Goal: Task Accomplishment & Management: Complete application form

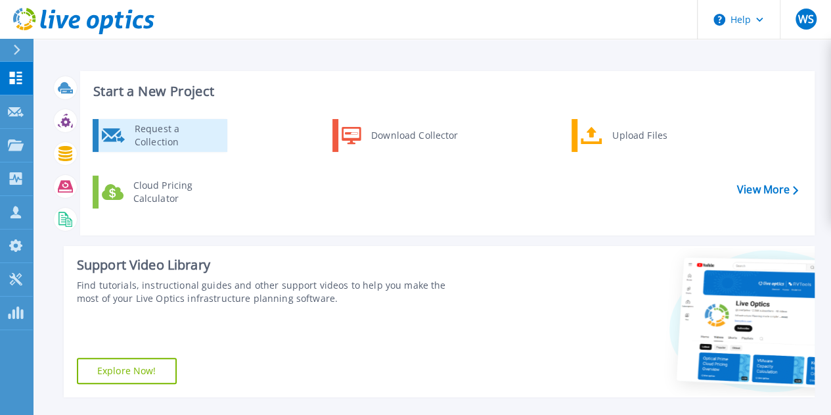
click at [195, 143] on div "Request a Collection" at bounding box center [176, 135] width 96 height 26
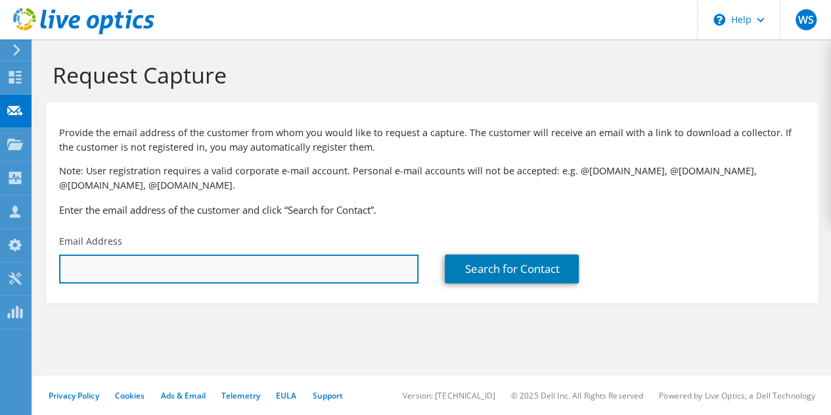
click at [255, 265] on input "text" at bounding box center [238, 268] width 359 height 29
paste input "mpsamuel@huntsville-isd.org"
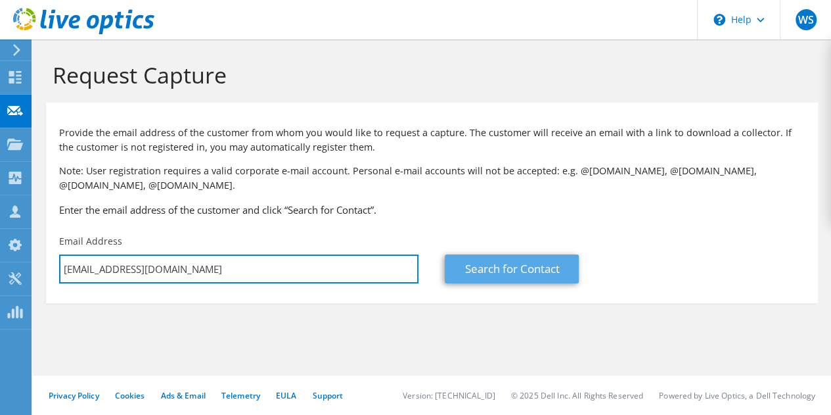
type input "mpsamuel@huntsville-isd.org"
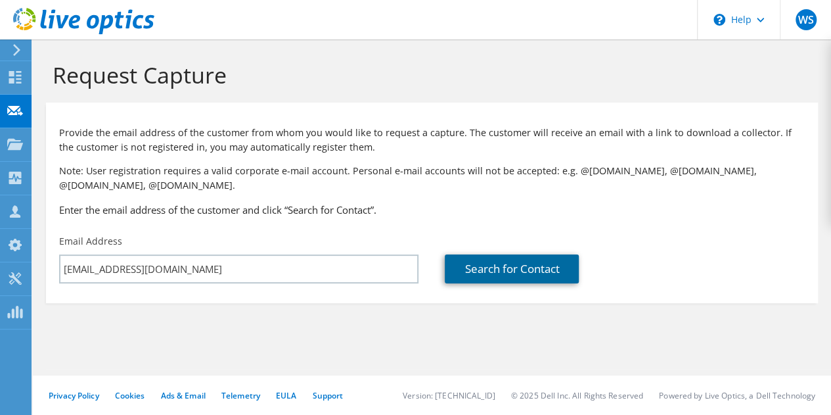
click at [527, 260] on link "Search for Contact" at bounding box center [512, 268] width 134 height 29
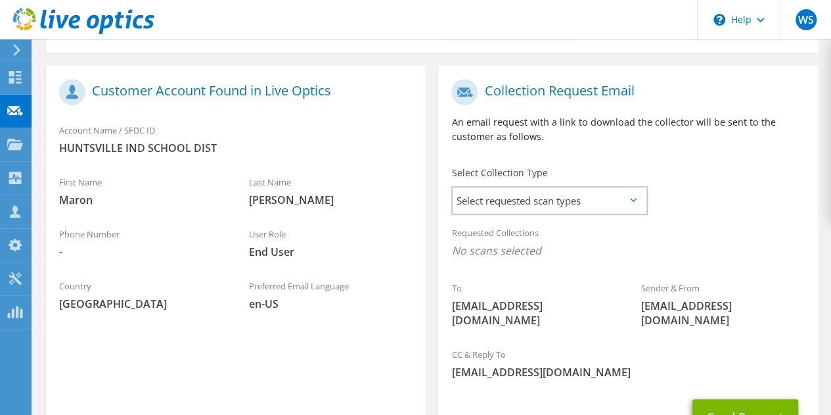
scroll to position [252, 0]
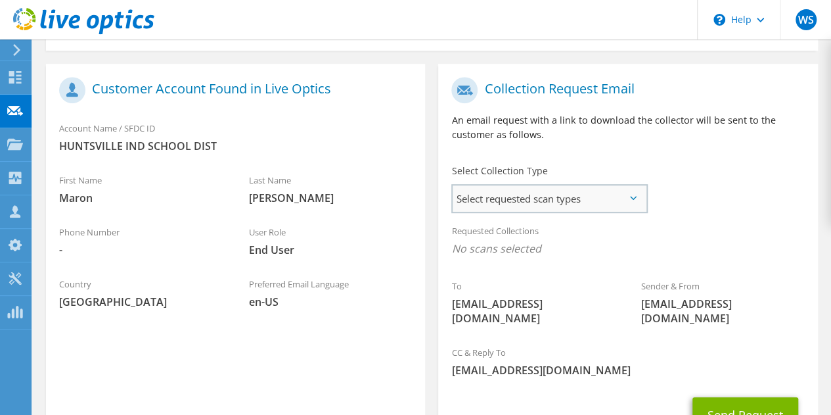
click at [612, 196] on span "Select requested scan types" at bounding box center [549, 198] width 193 height 26
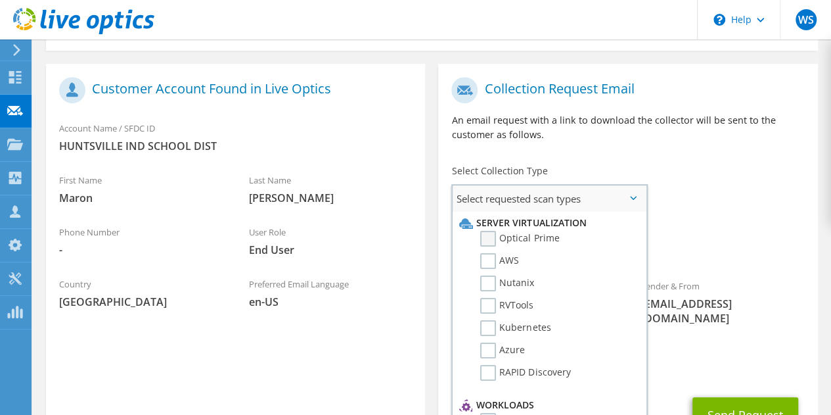
click at [495, 236] on label "Optical Prime" at bounding box center [519, 239] width 79 height 16
click at [0, 0] on input "Optical Prime" at bounding box center [0, 0] width 0 height 0
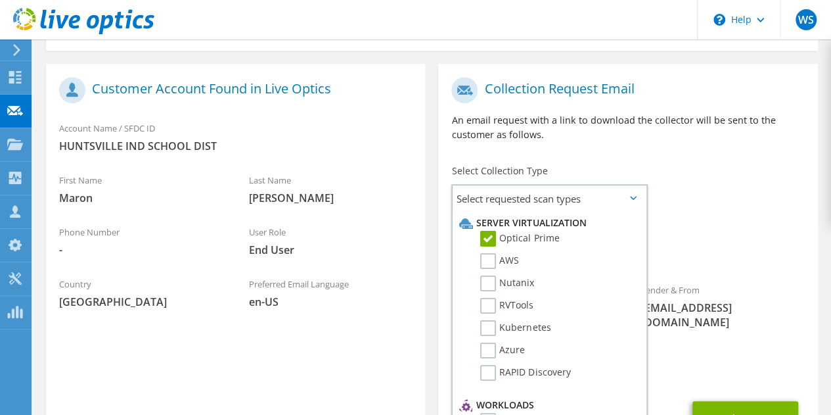
click at [765, 242] on span "Optical Prime" at bounding box center [627, 252] width 353 height 22
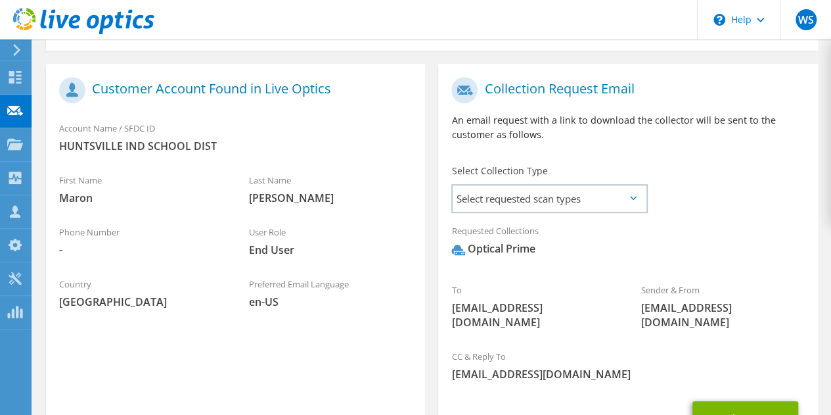
scroll to position [352, 0]
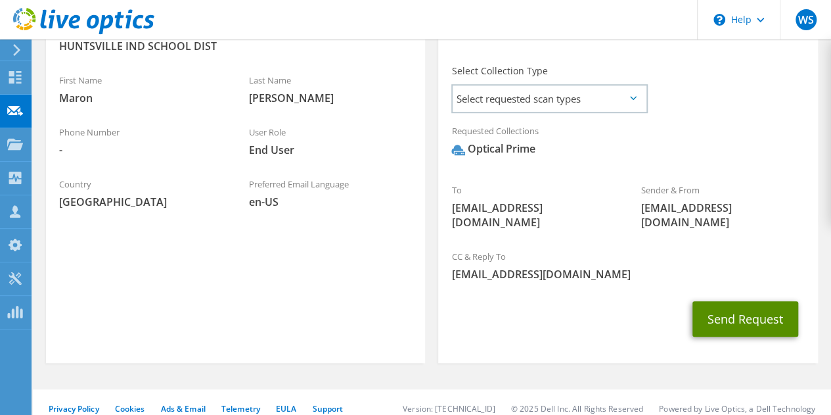
click at [749, 301] on button "Send Request" at bounding box center [746, 318] width 106 height 35
